Goal: Information Seeking & Learning: Find specific fact

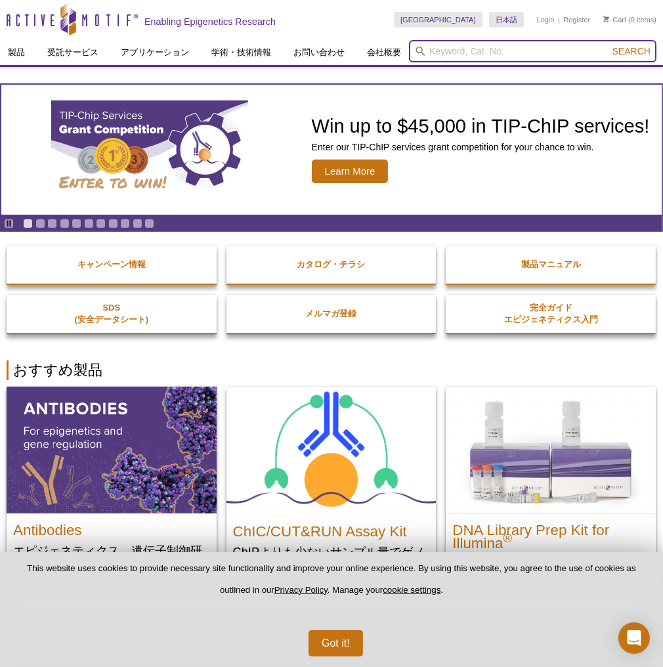
click at [501, 52] on input "search" at bounding box center [533, 51] width 248 height 22
type input "udp"
click at [609, 45] on button "Search" at bounding box center [632, 51] width 46 height 12
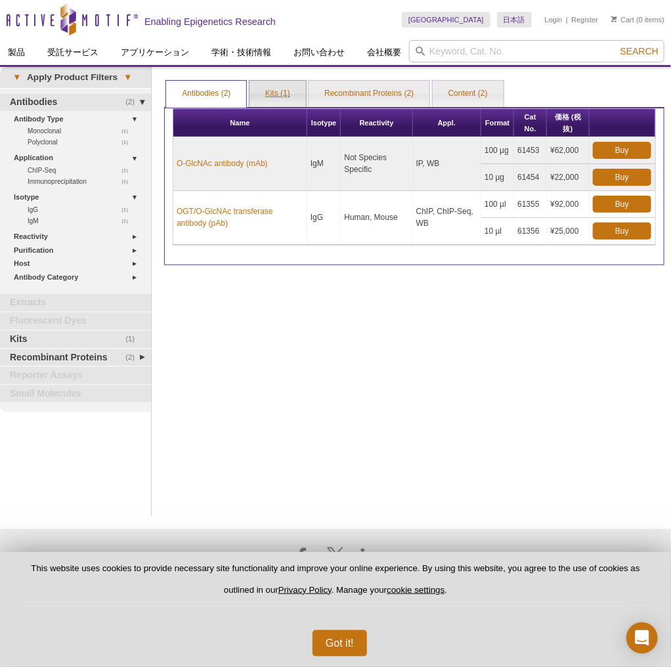
click at [286, 98] on link "Kits (1)" at bounding box center [278, 94] width 56 height 26
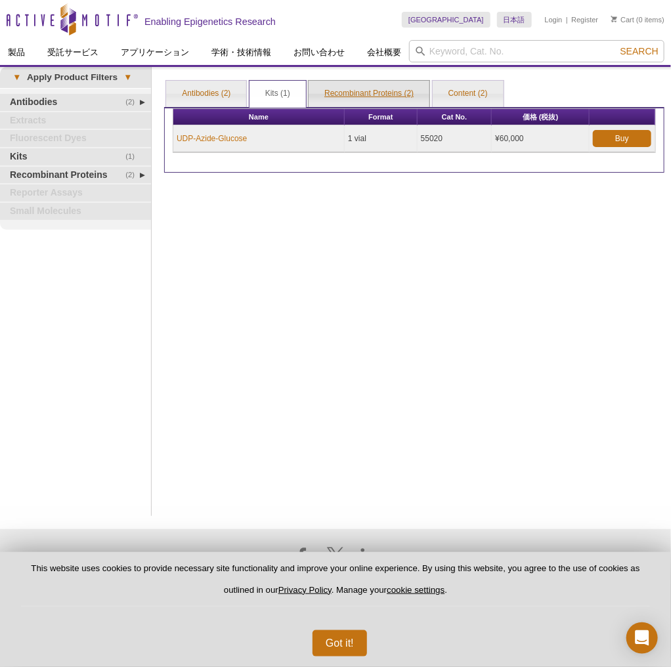
click at [316, 94] on link "Recombinant Proteins (2)" at bounding box center [369, 94] width 121 height 26
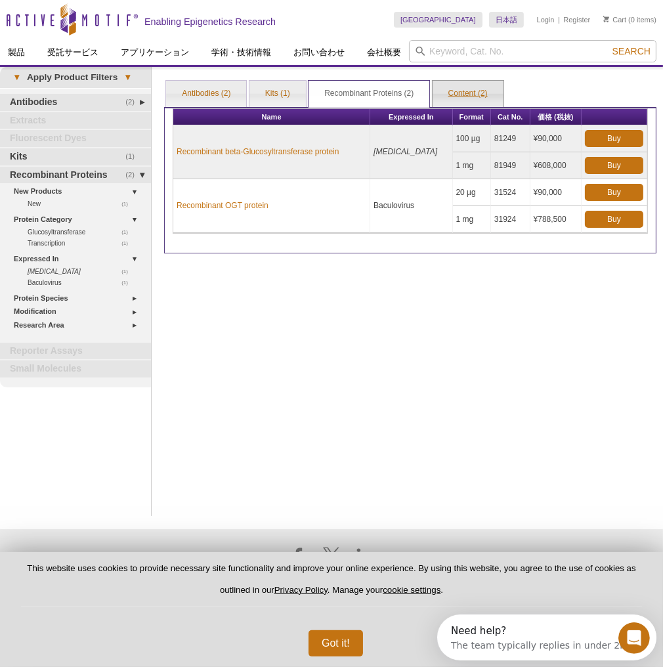
click at [476, 91] on link "Content (2)" at bounding box center [468, 94] width 71 height 26
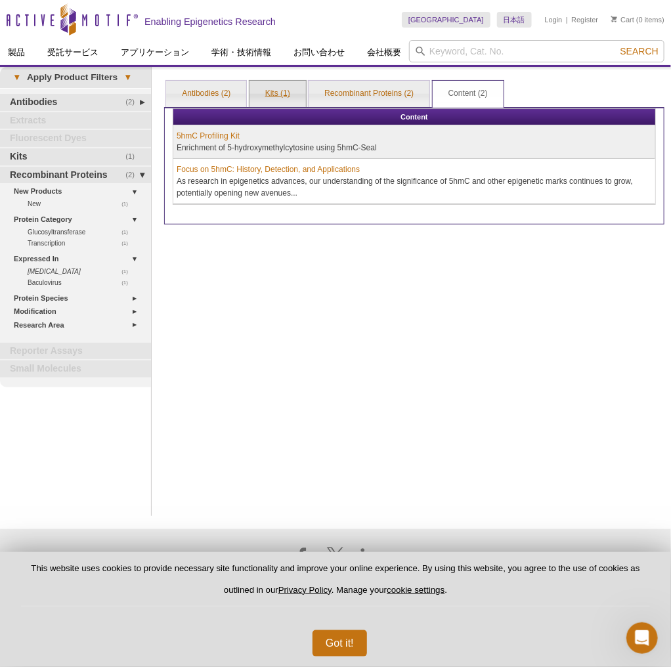
click at [282, 90] on link "Kits (1)" at bounding box center [278, 94] width 56 height 26
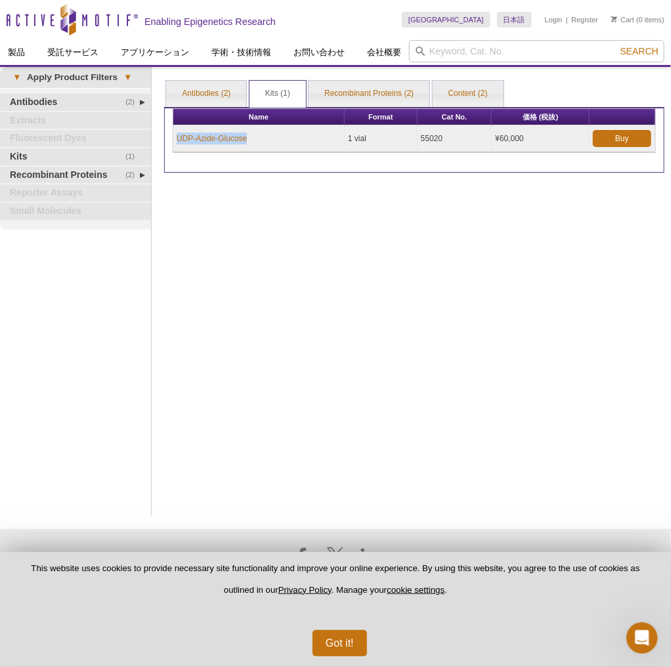
drag, startPoint x: 267, startPoint y: 137, endPoint x: 172, endPoint y: 142, distance: 95.3
click at [173, 142] on td "UDP-Azide-Glucose" at bounding box center [258, 138] width 171 height 27
copy link "UDP-Azide-Glucose"
